Goal: Entertainment & Leisure: Consume media (video, audio)

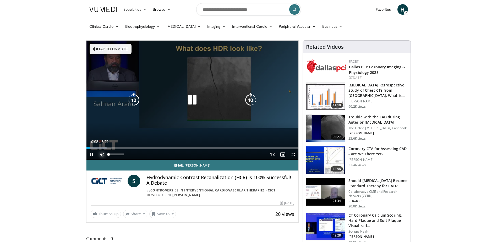
click at [100, 154] on span "Video Player" at bounding box center [102, 154] width 10 height 10
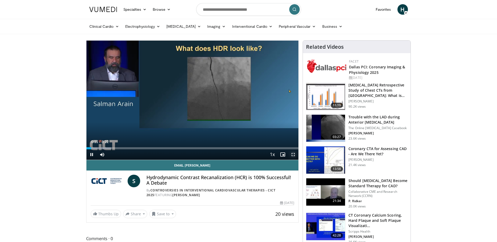
click at [292, 154] on video-js "**********" at bounding box center [192, 100] width 212 height 119
